Goal: Transaction & Acquisition: Purchase product/service

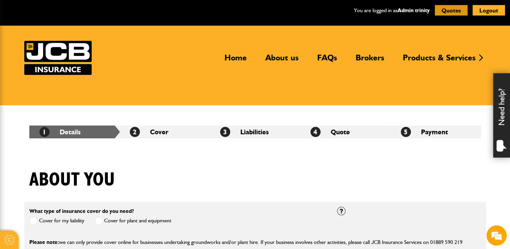
click at [241, 9] on button "Quotes" at bounding box center [451, 10] width 33 height 10
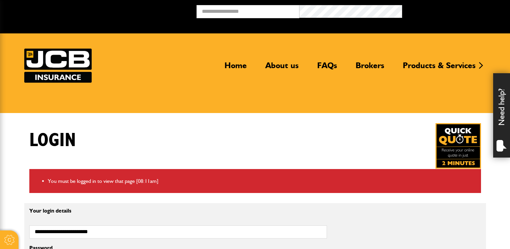
scroll to position [135, 0]
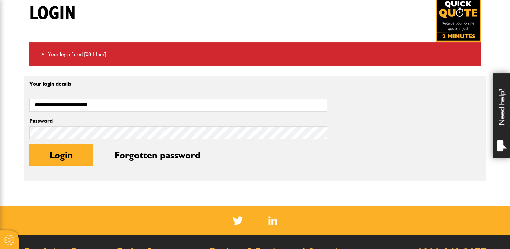
scroll to position [169, 0]
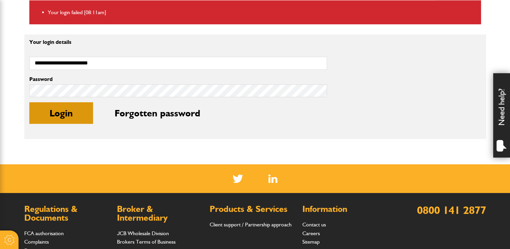
click at [75, 113] on button "Login" at bounding box center [61, 113] width 64 height 22
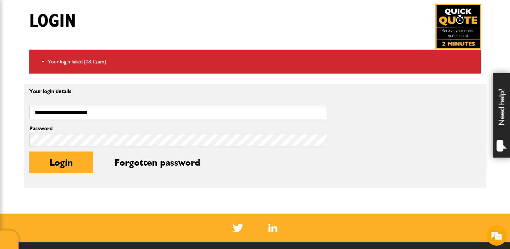
scroll to position [119, 0]
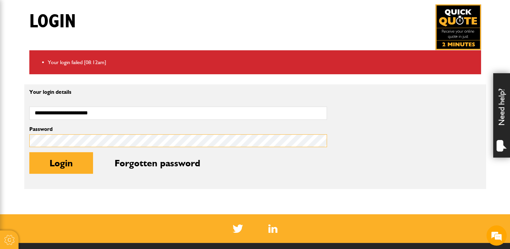
click at [0, 135] on html "Cookie Options You can control which cookies we use with the form below. Please…" at bounding box center [255, 143] width 510 height 524
click at [29, 152] on button "Login" at bounding box center [61, 163] width 64 height 22
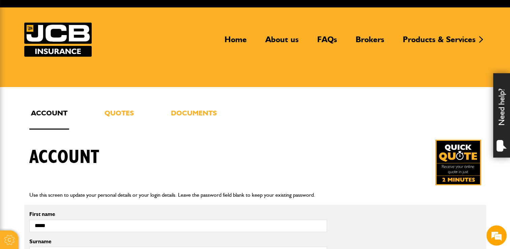
scroll to position [34, 0]
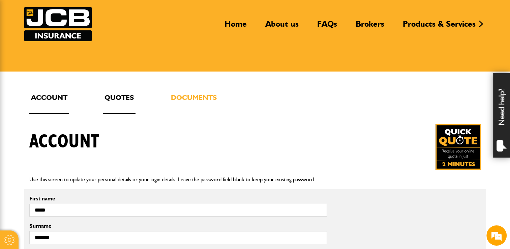
drag, startPoint x: 130, startPoint y: 95, endPoint x: 133, endPoint y: 92, distance: 4.6
click at [131, 95] on link "Quotes" at bounding box center [119, 103] width 33 height 22
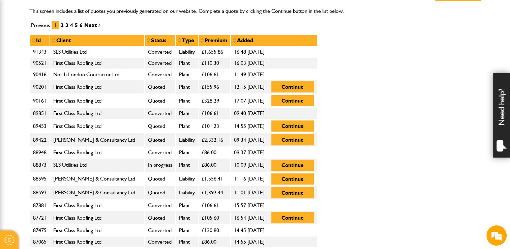
scroll to position [202, 0]
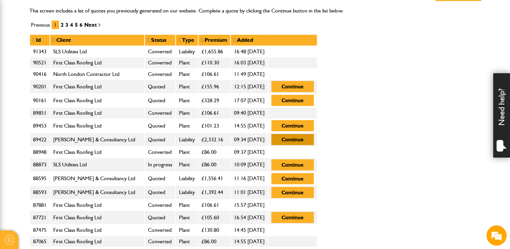
click at [314, 139] on button "Continue" at bounding box center [292, 139] width 42 height 11
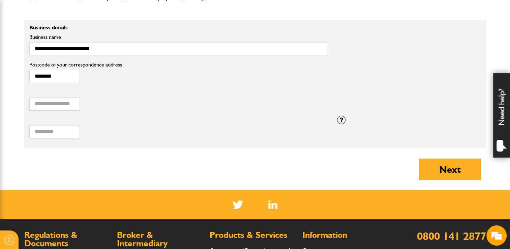
scroll to position [607, 0]
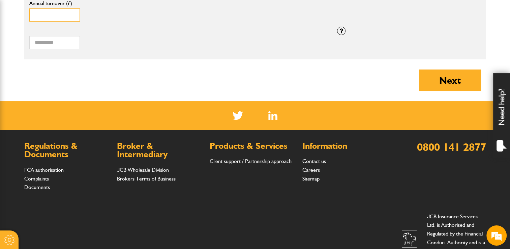
drag, startPoint x: 51, startPoint y: 13, endPoint x: -1, endPoint y: 9, distance: 52.8
type input "******"
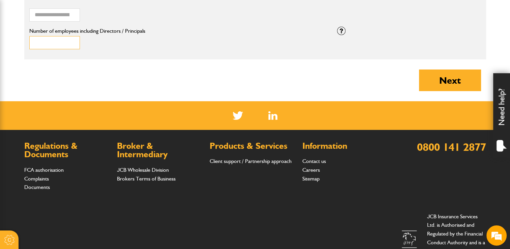
type input "*"
click at [71, 40] on input "*" at bounding box center [54, 42] width 51 height 13
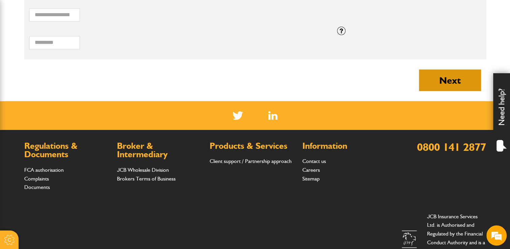
click at [440, 83] on button "Next" at bounding box center [450, 80] width 62 height 22
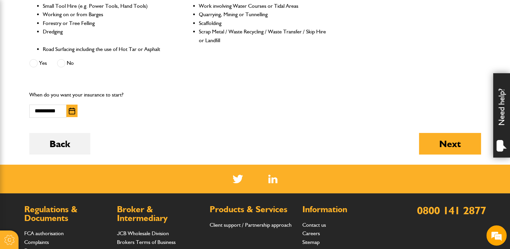
scroll to position [404, 0]
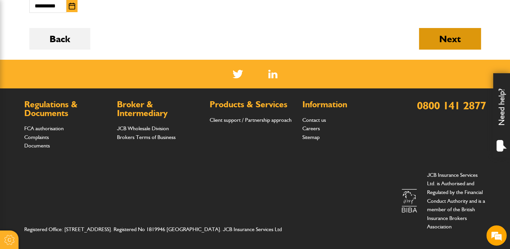
click at [451, 35] on button "Next" at bounding box center [450, 39] width 62 height 22
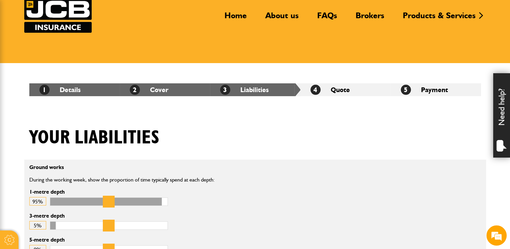
scroll to position [135, 0]
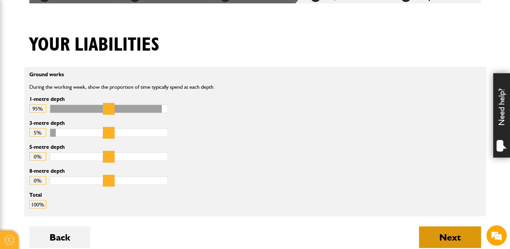
click at [456, 236] on button "Next" at bounding box center [450, 237] width 62 height 22
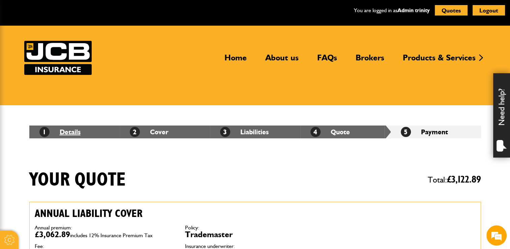
click at [71, 132] on link "1 Details" at bounding box center [59, 132] width 41 height 8
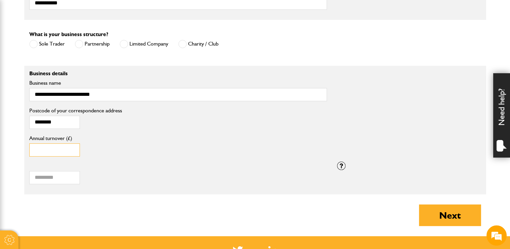
drag, startPoint x: 50, startPoint y: 151, endPoint x: 3, endPoint y: 148, distance: 47.6
click at [33, 150] on input "*" at bounding box center [54, 149] width 51 height 13
type input "******"
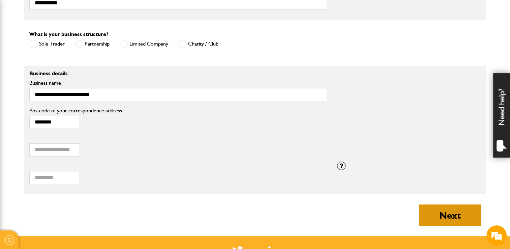
click at [435, 214] on button "Next" at bounding box center [450, 215] width 62 height 22
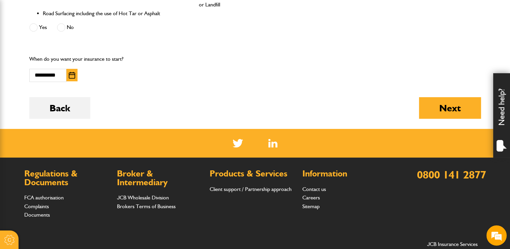
scroll to position [371, 0]
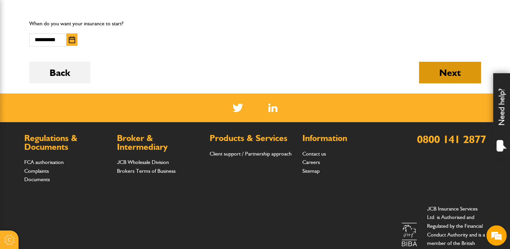
click at [444, 73] on button "Next" at bounding box center [450, 73] width 62 height 22
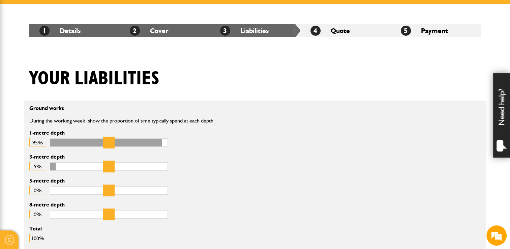
scroll to position [202, 0]
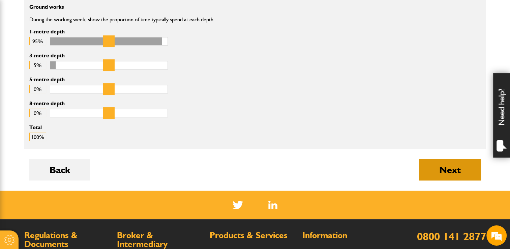
click at [444, 173] on button "Next" at bounding box center [450, 170] width 62 height 22
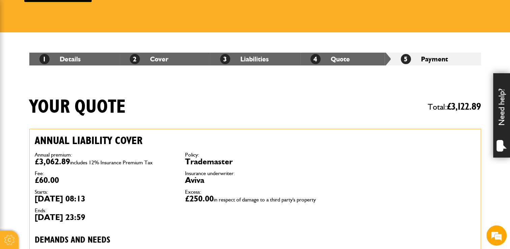
scroll to position [34, 0]
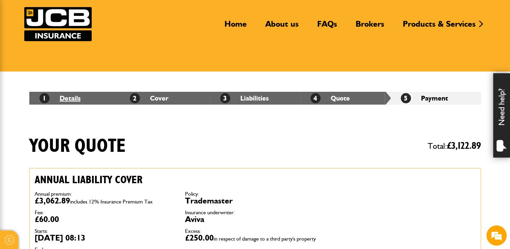
click at [70, 97] on link "1 Details" at bounding box center [59, 98] width 41 height 8
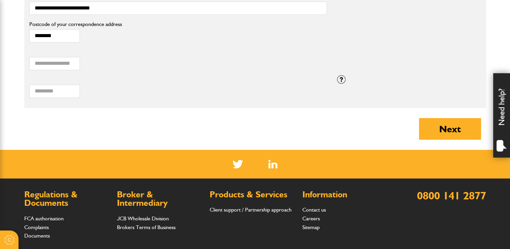
scroll to position [573, 0]
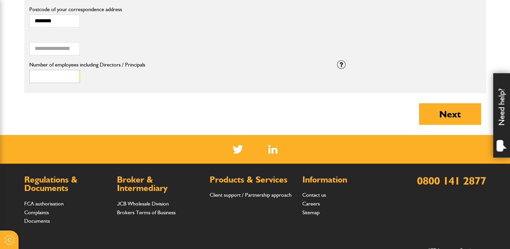
type input "*"
click at [71, 77] on input "*" at bounding box center [54, 76] width 51 height 13
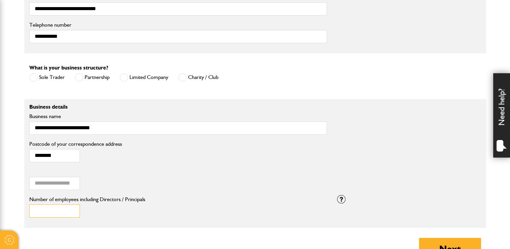
scroll to position [438, 0]
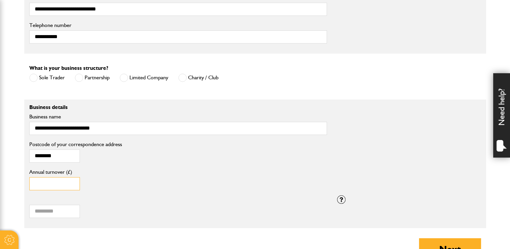
click at [37, 183] on input "******" at bounding box center [54, 183] width 51 height 13
type input "******"
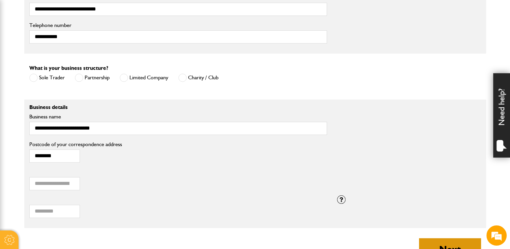
click at [446, 240] on button "Next" at bounding box center [450, 249] width 62 height 22
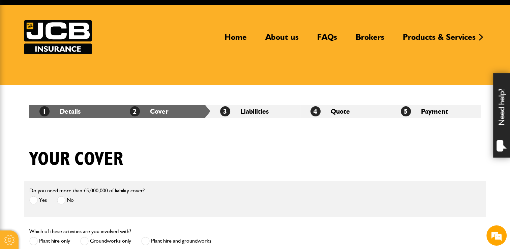
scroll to position [202, 0]
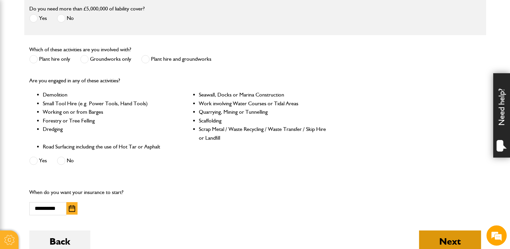
click at [435, 237] on button "Next" at bounding box center [450, 241] width 62 height 22
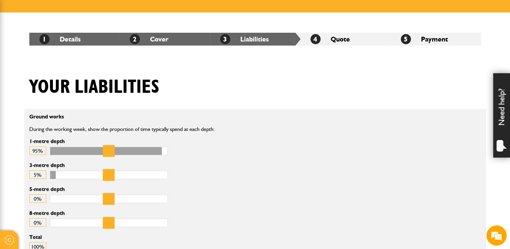
scroll to position [202, 0]
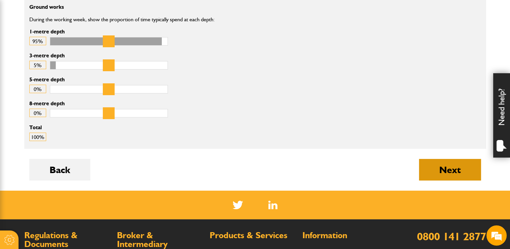
click at [451, 169] on button "Next" at bounding box center [450, 170] width 62 height 22
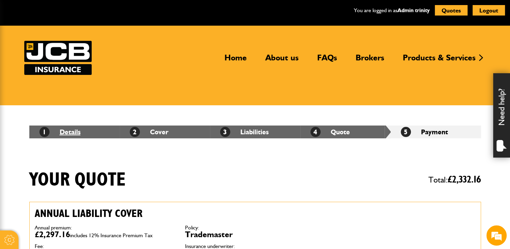
click at [73, 131] on link "1 Details" at bounding box center [59, 132] width 41 height 8
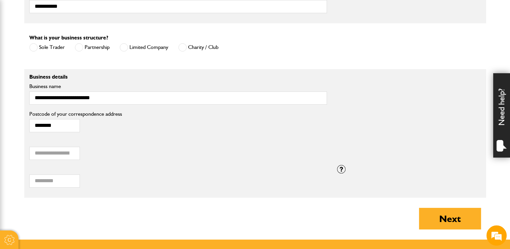
scroll to position [506, 0]
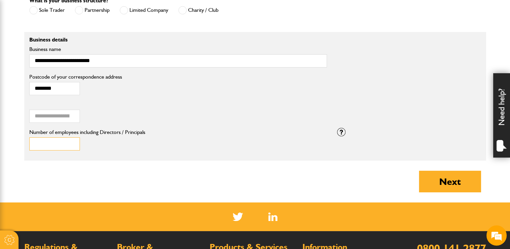
type input "*"
click at [72, 141] on input "*" at bounding box center [54, 143] width 51 height 13
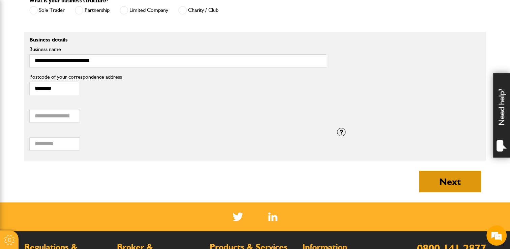
click at [434, 176] on button "Next" at bounding box center [450, 182] width 62 height 22
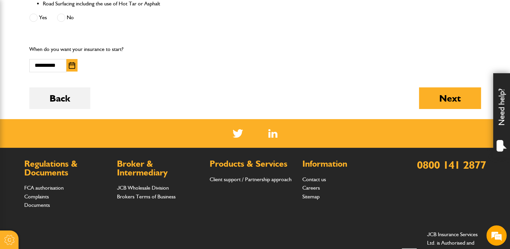
scroll to position [408, 0]
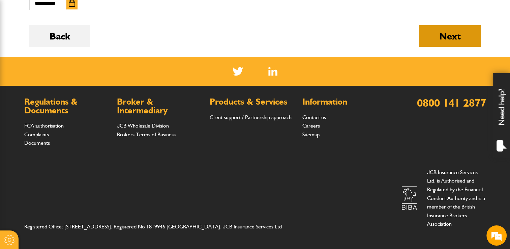
click at [456, 34] on button "Next" at bounding box center [450, 36] width 62 height 22
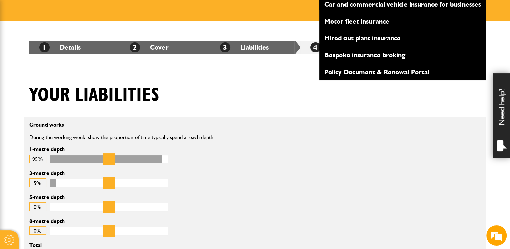
scroll to position [202, 0]
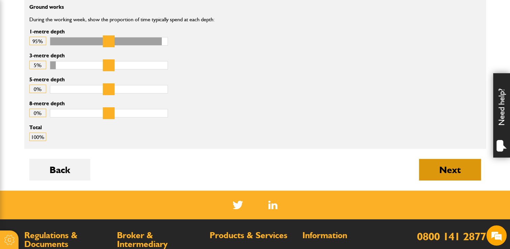
click at [447, 165] on button "Next" at bounding box center [450, 170] width 62 height 22
